Goal: Contribute content: Add original content to the website for others to see

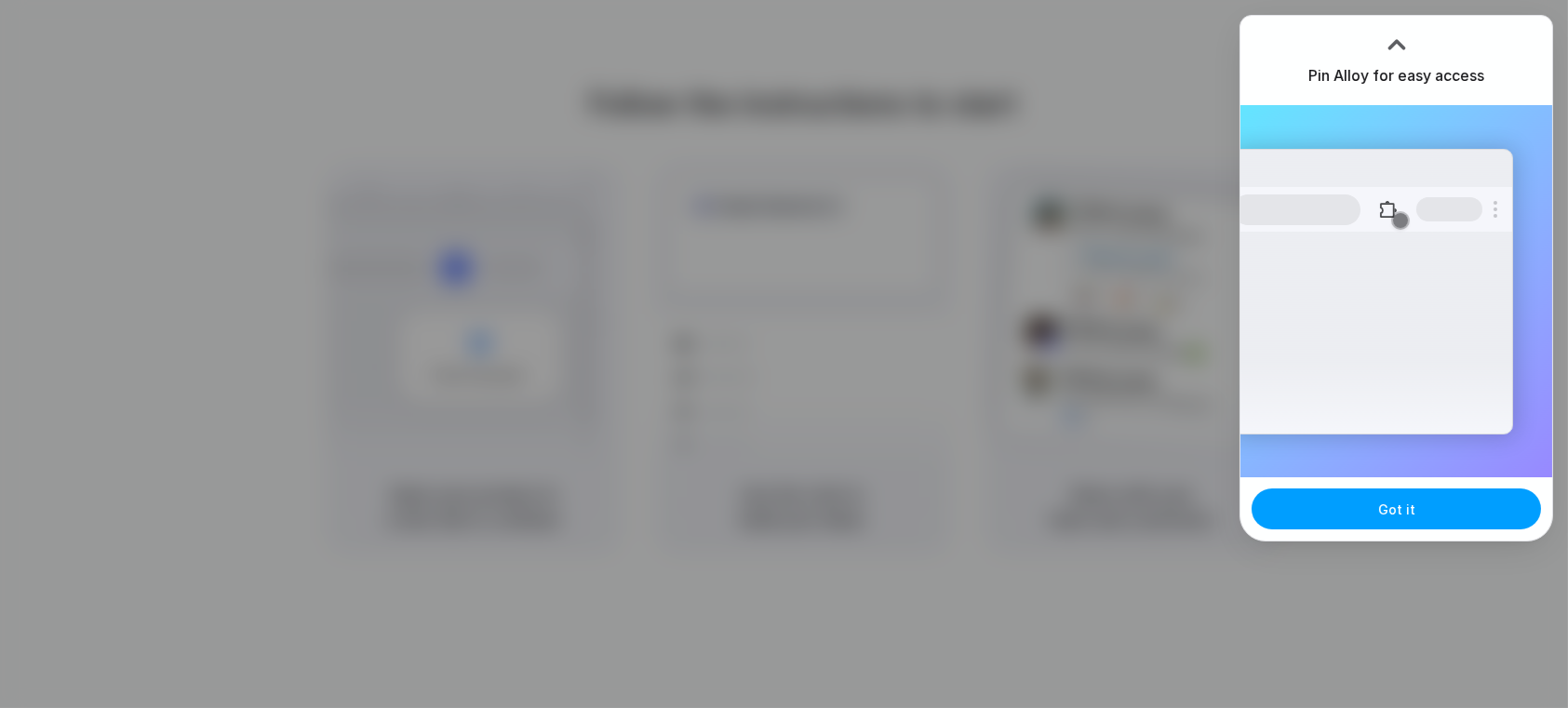
click at [1459, 502] on button "Got it" at bounding box center [1396, 509] width 289 height 41
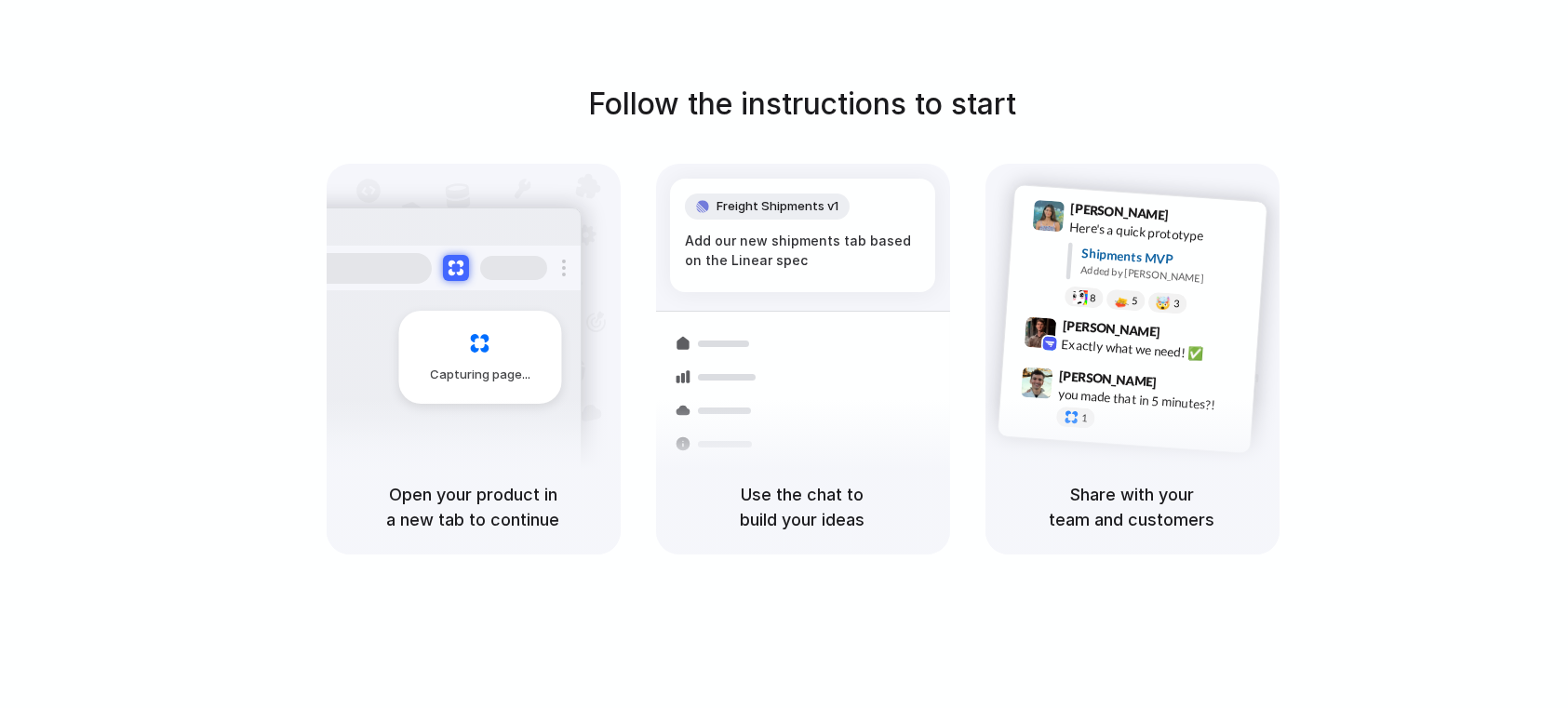
click at [784, 354] on div at bounding box center [784, 354] width 0 height 0
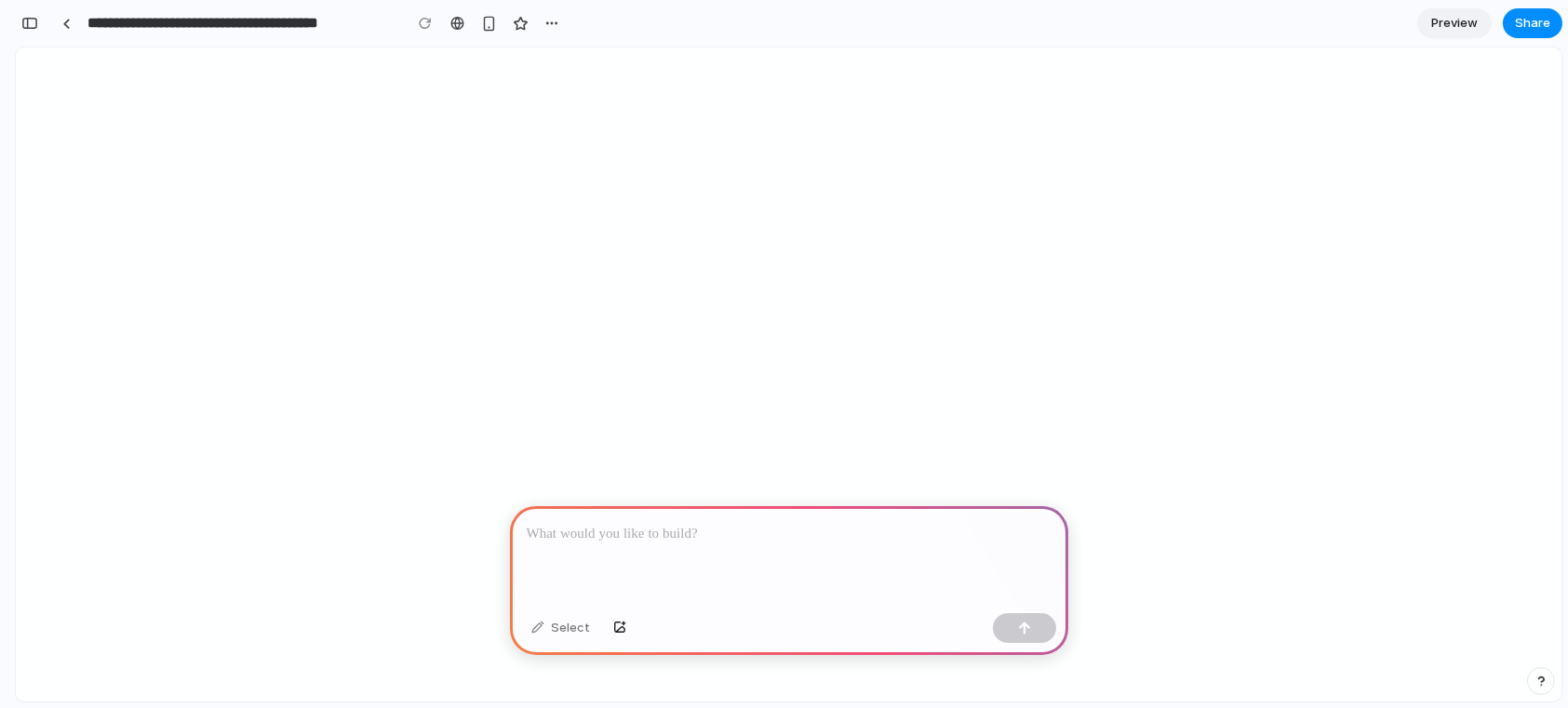
click at [814, 523] on p at bounding box center [789, 534] width 525 height 23
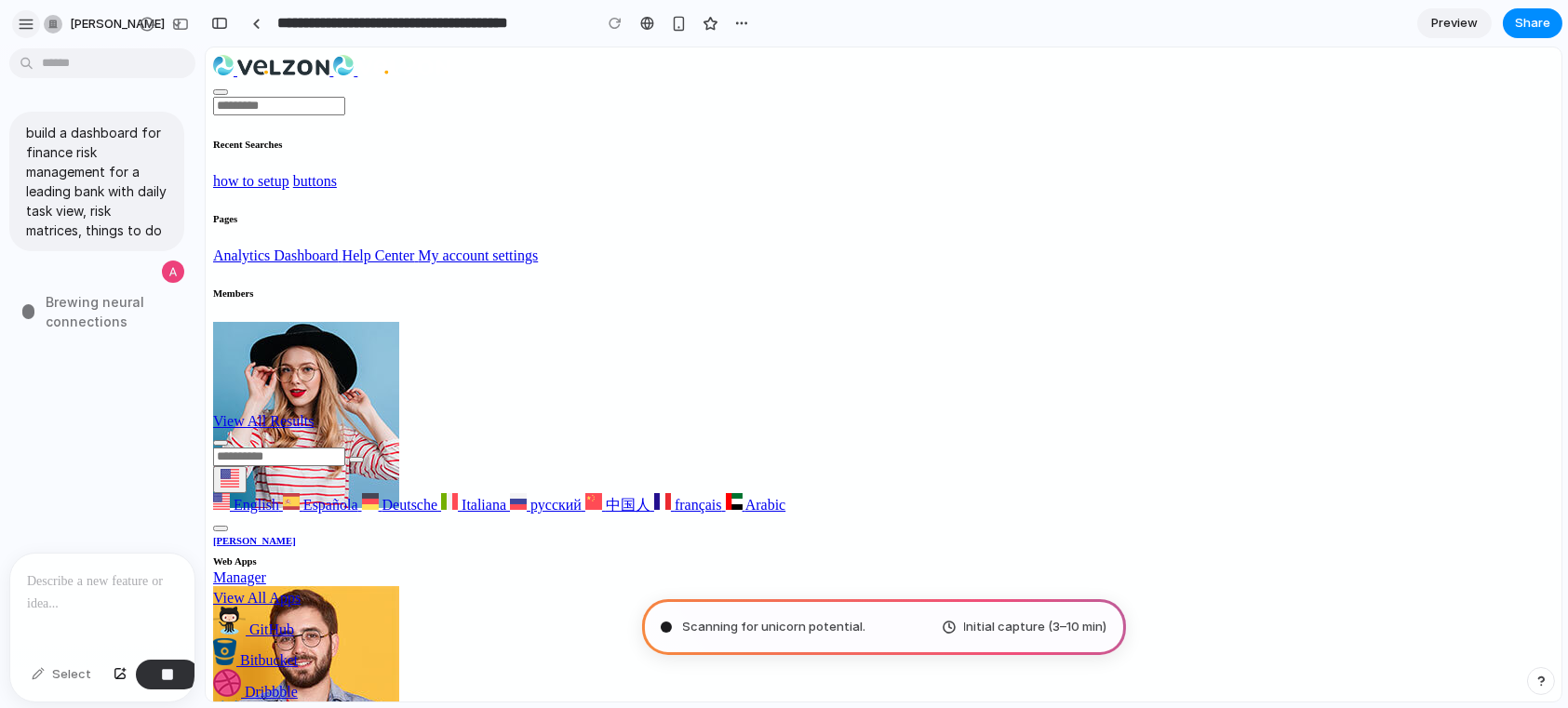
click at [23, 26] on div "button" at bounding box center [26, 24] width 17 height 17
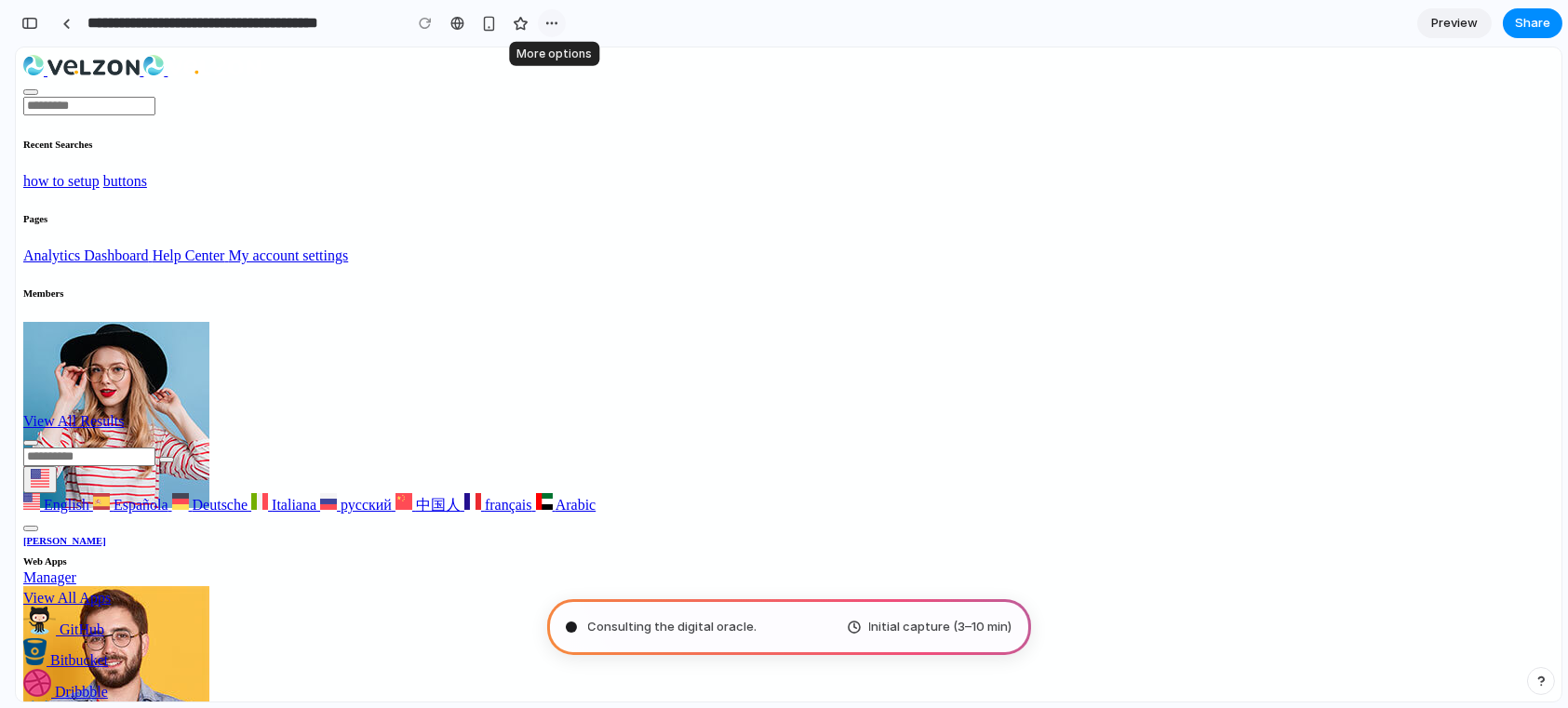
click at [550, 22] on div "button" at bounding box center [551, 23] width 15 height 15
click at [550, 22] on div "Duplicate Delete" at bounding box center [784, 354] width 1568 height 708
click at [546, 24] on div "button" at bounding box center [551, 23] width 15 height 15
click at [629, 31] on div "Duplicate Delete" at bounding box center [784, 354] width 1568 height 708
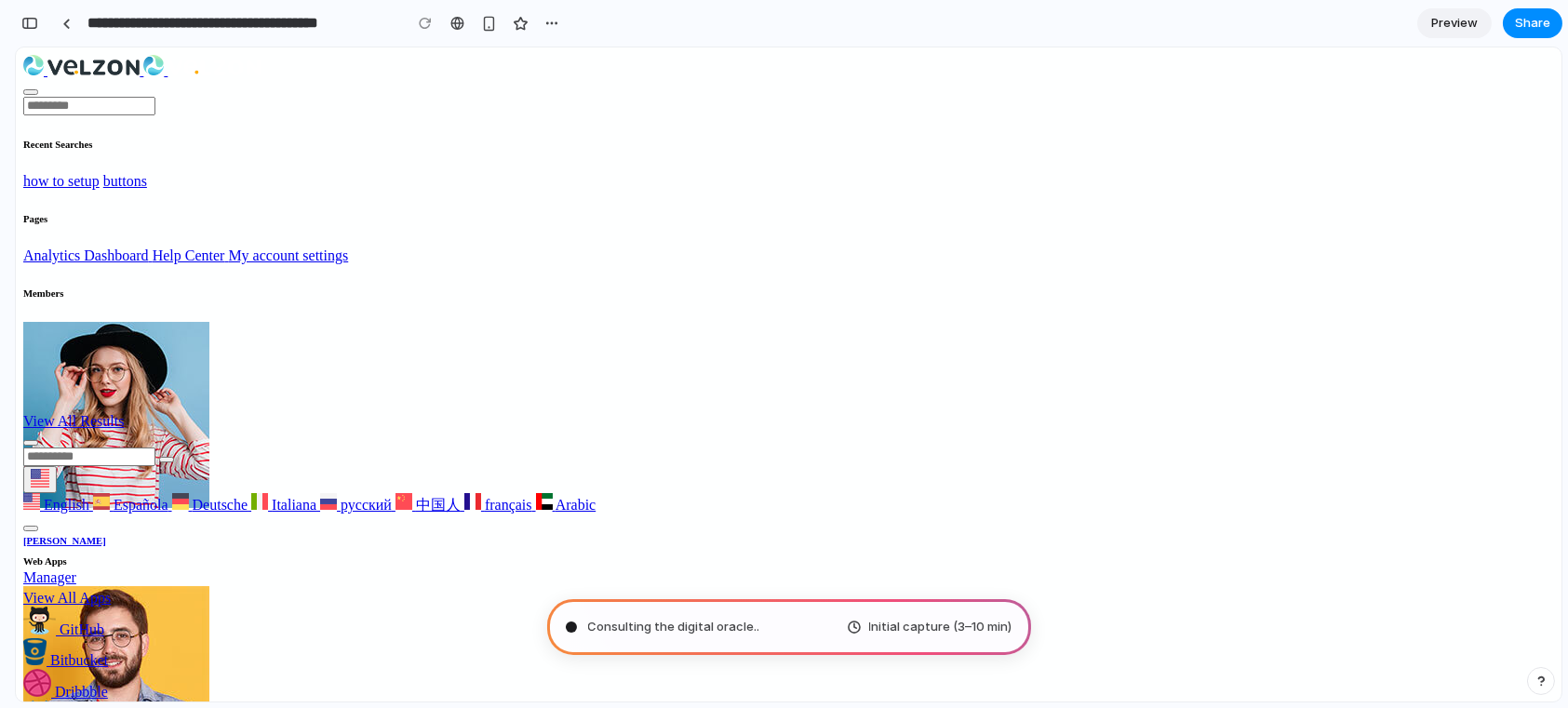
click at [629, 31] on div "Duplicate Delete" at bounding box center [784, 354] width 1568 height 708
type input "**********"
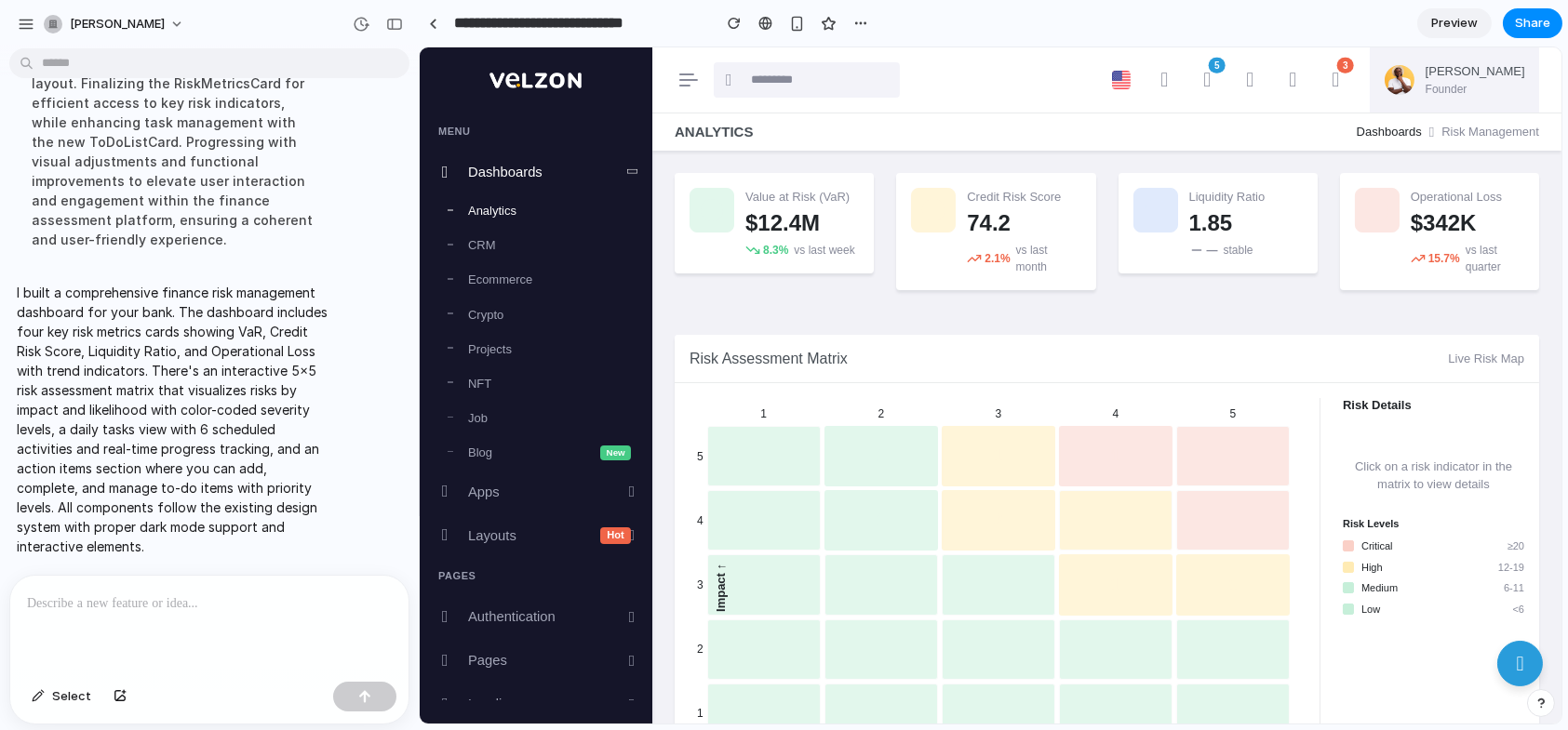
scroll to position [321, 0]
click at [403, 26] on button "button" at bounding box center [395, 24] width 30 height 30
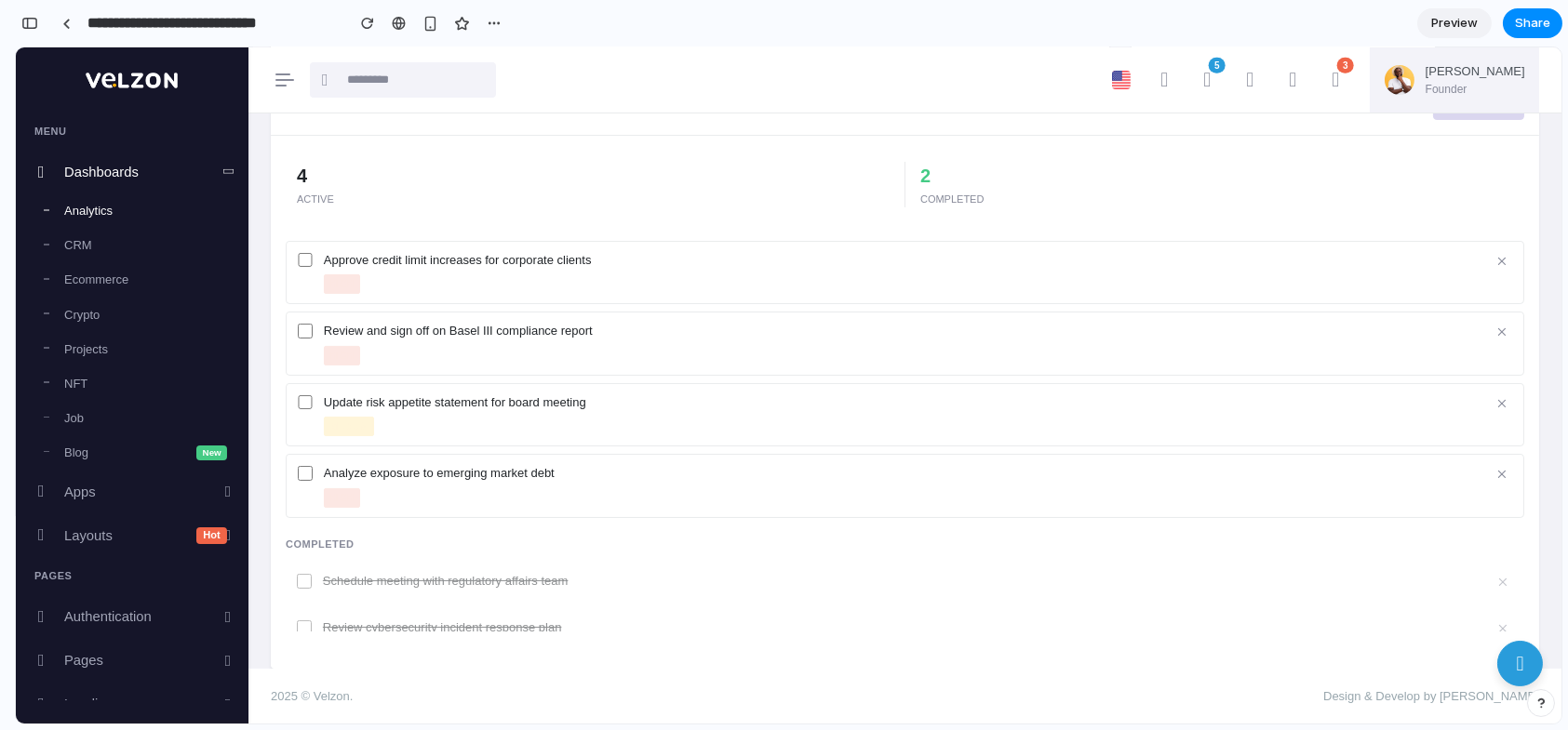
scroll to position [426, 0]
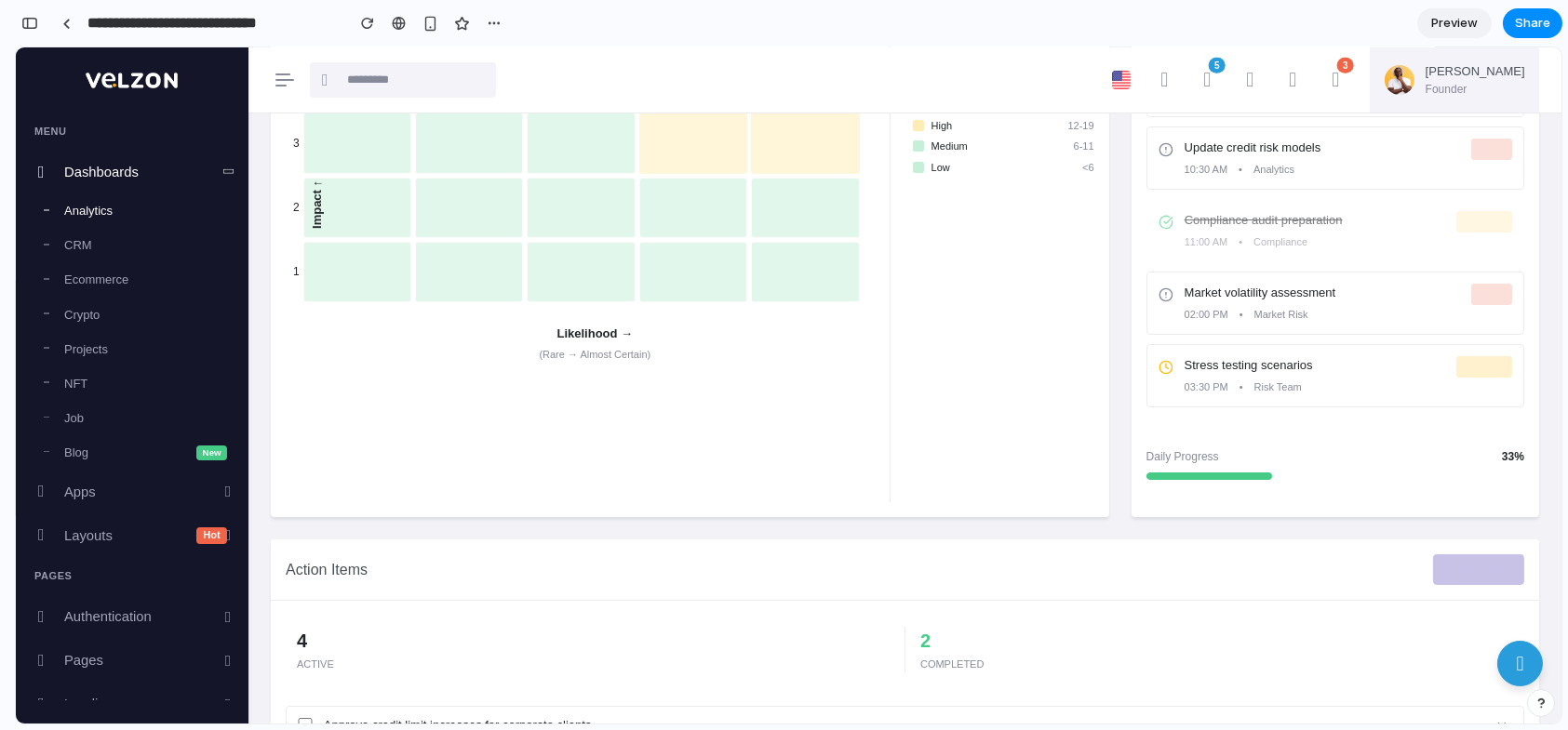
click at [1498, 568] on button "Add Item" at bounding box center [1478, 570] width 91 height 32
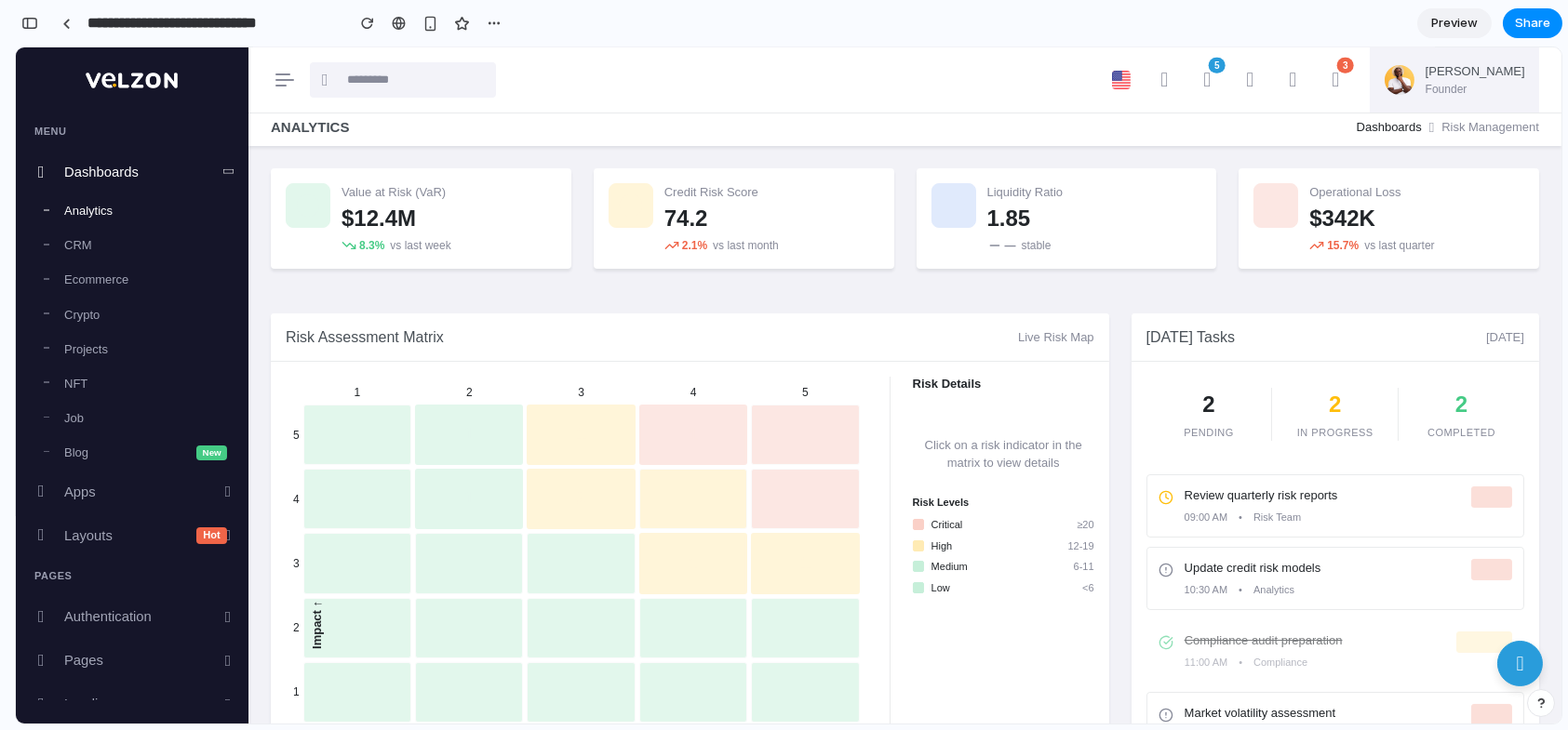
scroll to position [0, 0]
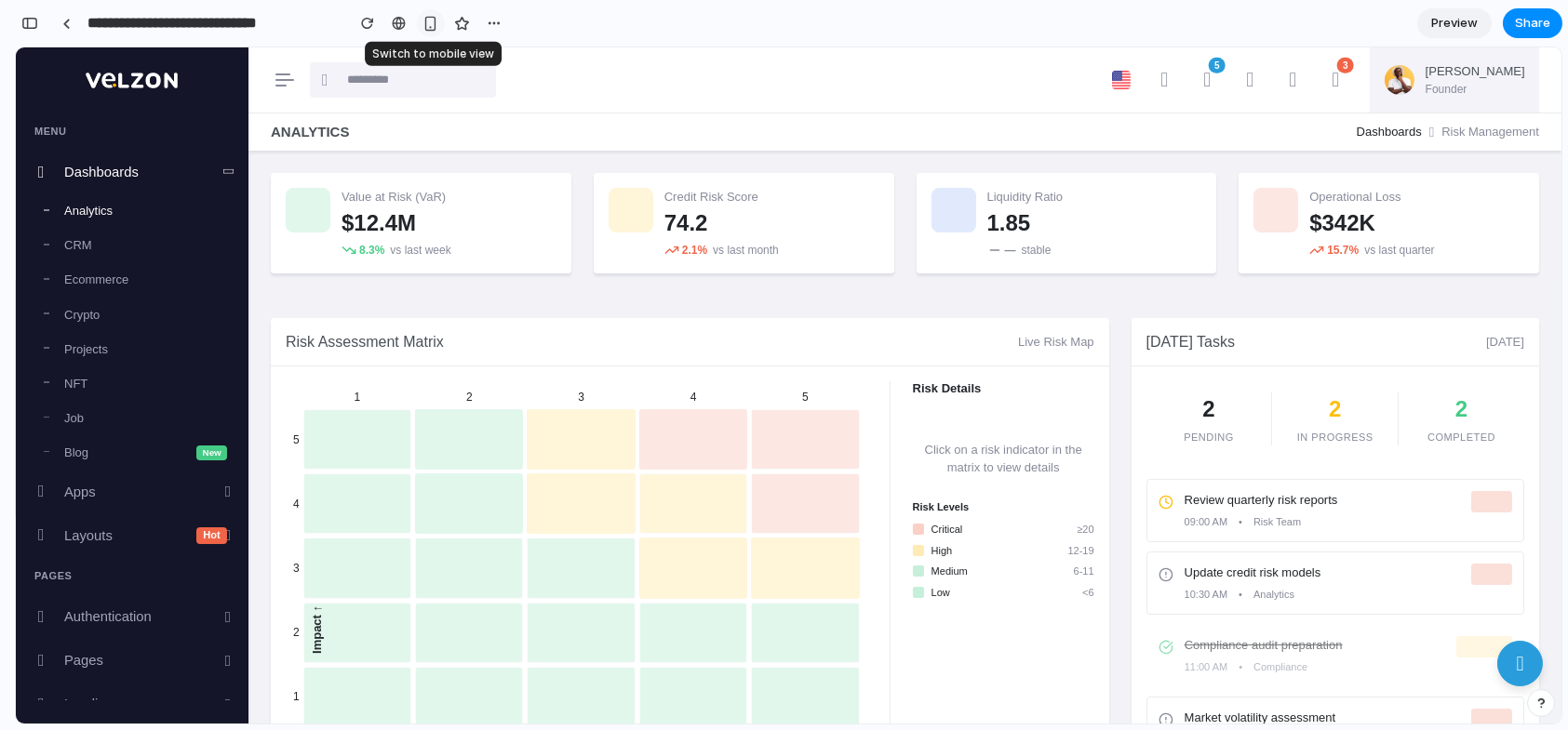
click at [427, 28] on div "button" at bounding box center [430, 23] width 16 height 16
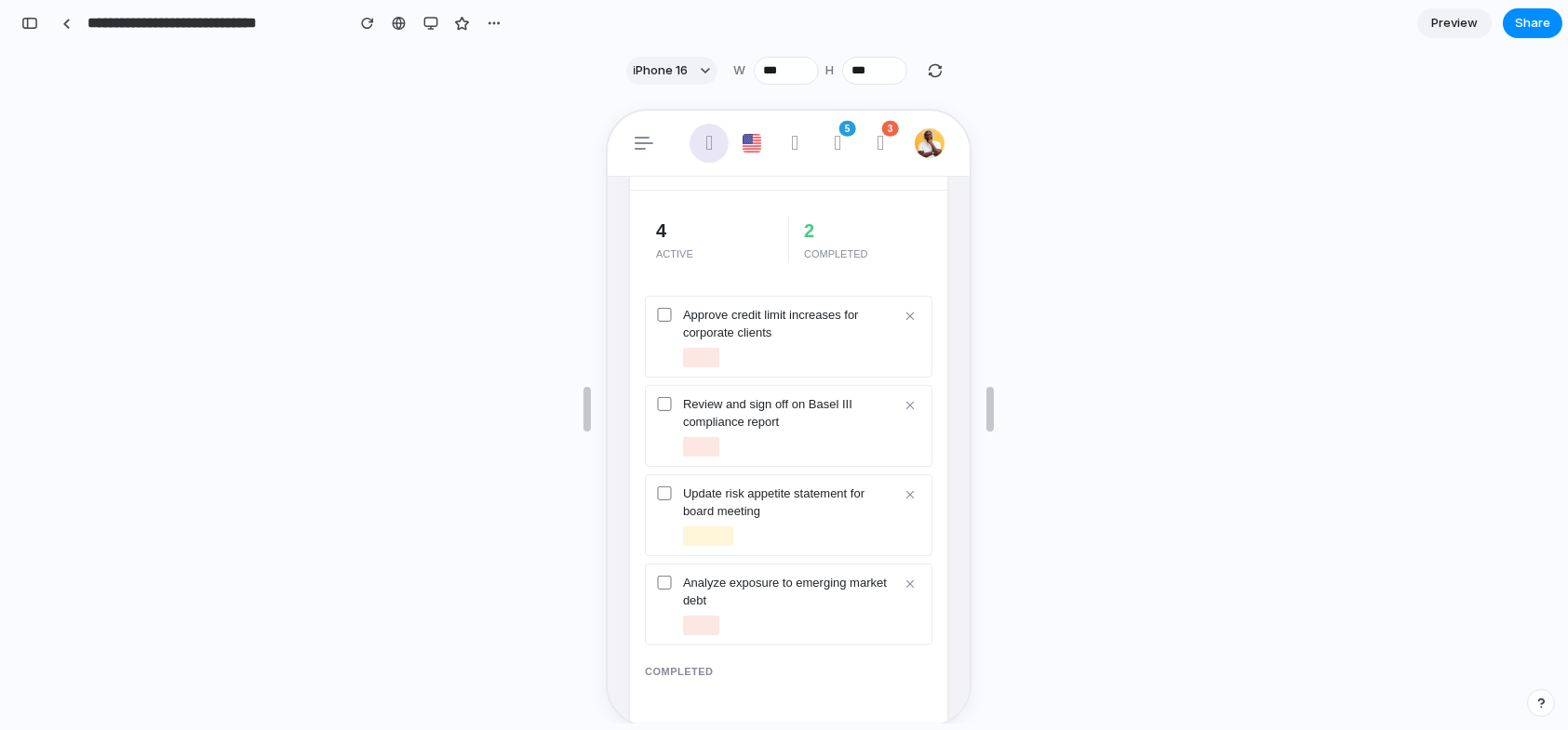
click at [703, 147] on icon "button" at bounding box center [706, 142] width 8 height 21
click at [431, 31] on button "button" at bounding box center [431, 23] width 28 height 28
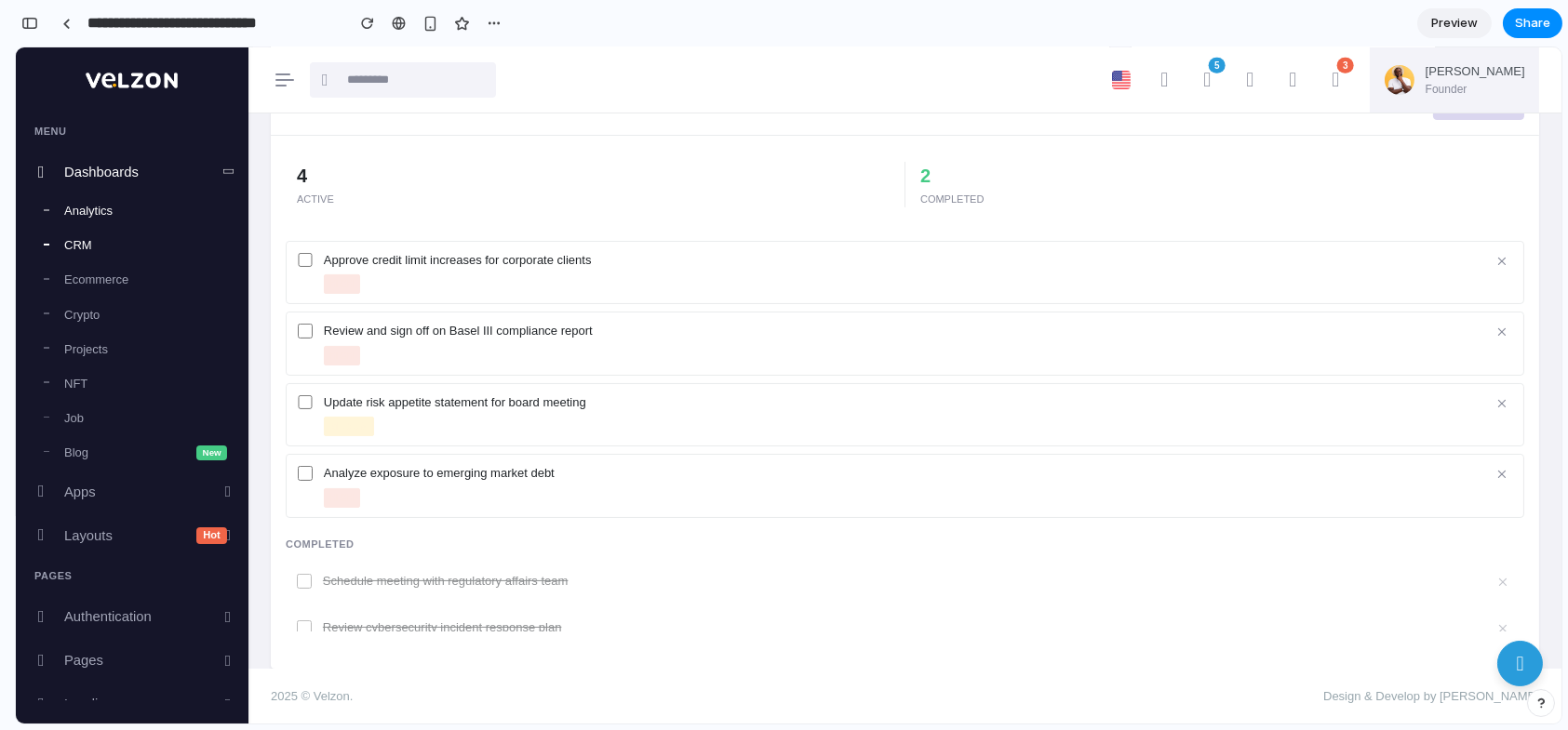
click at [82, 243] on link "CRM" at bounding box center [145, 246] width 206 height 35
click at [95, 284] on link "Ecommerce" at bounding box center [145, 280] width 206 height 35
click at [95, 314] on link "Crypto" at bounding box center [145, 315] width 206 height 35
click at [284, 74] on span "button" at bounding box center [285, 80] width 19 height 13
click at [284, 75] on span "button" at bounding box center [285, 80] width 19 height 13
